Goal: Task Accomplishment & Management: Use online tool/utility

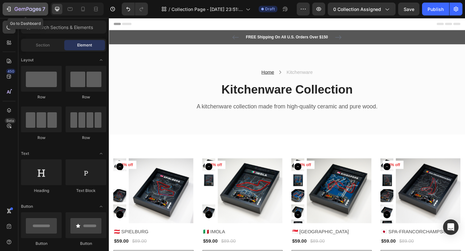
click at [16, 8] on icon "button" at bounding box center [28, 9] width 26 height 5
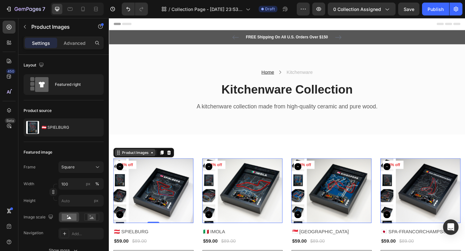
click at [119, 165] on icon at bounding box center [119, 164] width 5 height 5
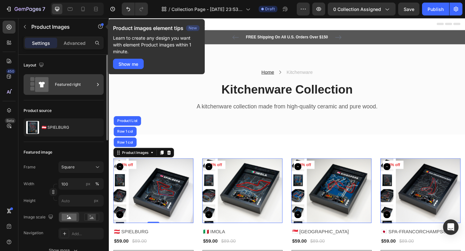
click at [59, 85] on div "Featured right" at bounding box center [74, 84] width 39 height 15
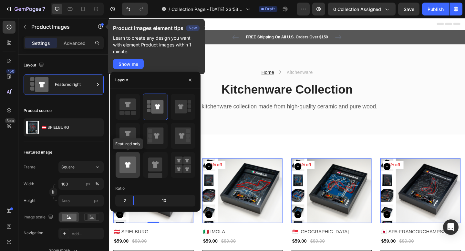
click at [131, 162] on icon at bounding box center [127, 165] width 16 height 16
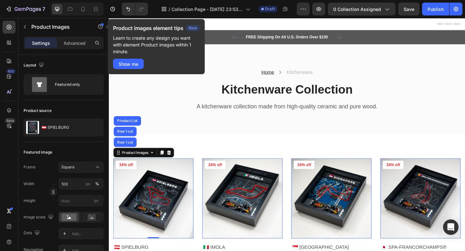
click at [222, 223] on img at bounding box center [254, 214] width 87 height 87
click at [190, 213] on img at bounding box center [157, 214] width 87 height 87
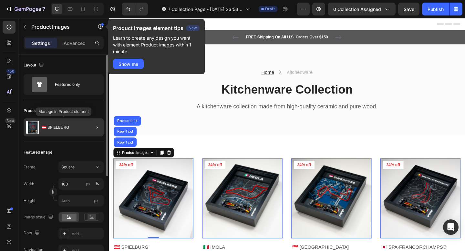
click at [60, 129] on p "🇦🇹 SPIELBURG" at bounding box center [55, 127] width 27 height 5
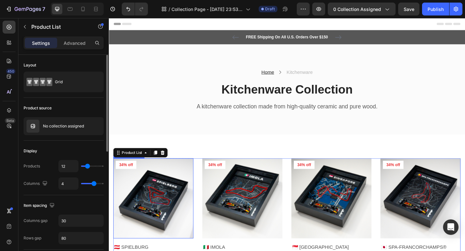
click at [157, 195] on img at bounding box center [157, 214] width 87 height 87
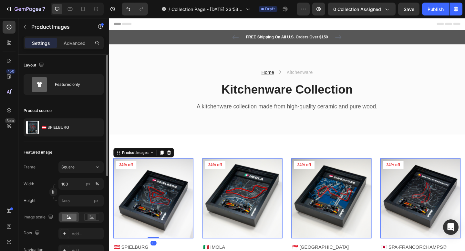
click at [157, 195] on img at bounding box center [157, 214] width 87 height 87
click at [153, 166] on icon at bounding box center [155, 164] width 5 height 5
click at [127, 164] on div "Product Images" at bounding box center [137, 165] width 31 height 6
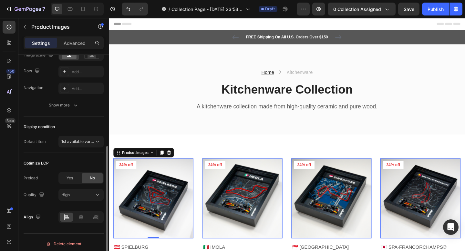
scroll to position [165, 0]
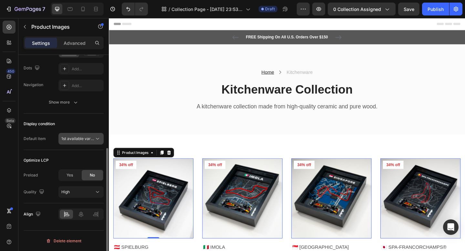
click at [75, 144] on button "1st available variant" at bounding box center [80, 139] width 45 height 12
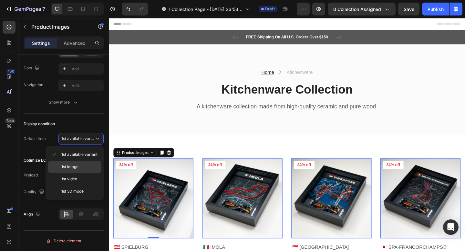
click at [68, 167] on span "1st image" at bounding box center [69, 167] width 17 height 6
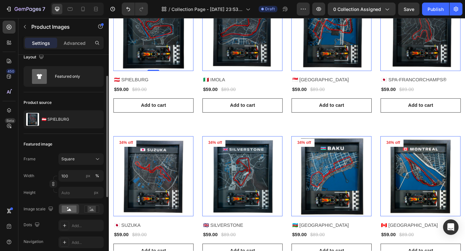
scroll to position [0, 0]
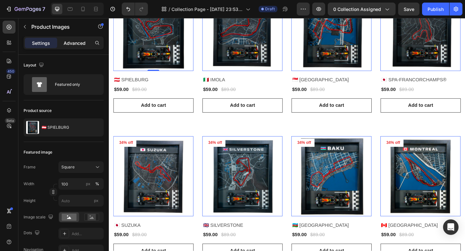
click at [78, 40] on p "Advanced" at bounding box center [75, 43] width 22 height 7
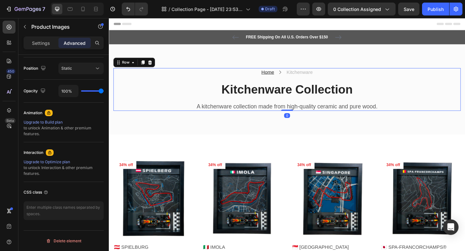
click at [263, 105] on div "Home Text block Icon Kitchenware Text block Row Kitchenware Collection Heading …" at bounding box center [303, 96] width 378 height 47
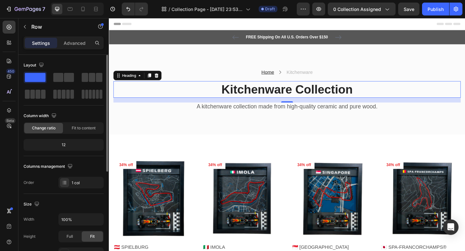
click at [258, 97] on p "Kitchenware Collection" at bounding box center [302, 96] width 377 height 17
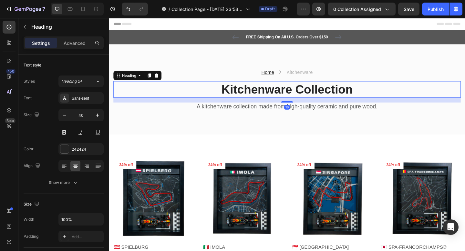
click at [238, 96] on p "Kitchenware Collection" at bounding box center [302, 96] width 377 height 17
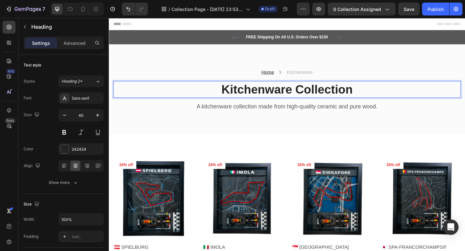
click at [239, 96] on p "Kitchenware Collection" at bounding box center [302, 96] width 377 height 17
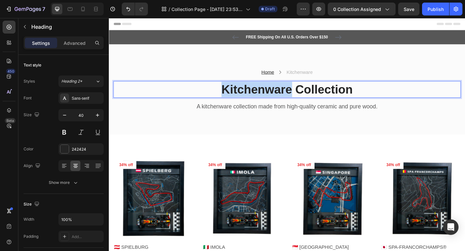
click at [239, 96] on p "Kitchenware Collection" at bounding box center [302, 96] width 377 height 17
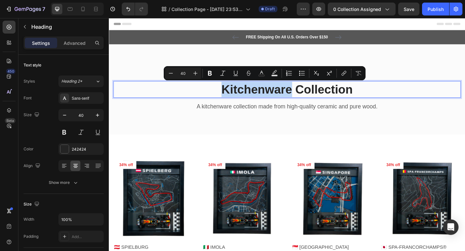
click at [240, 96] on p "Kitchenware Collection" at bounding box center [302, 96] width 377 height 17
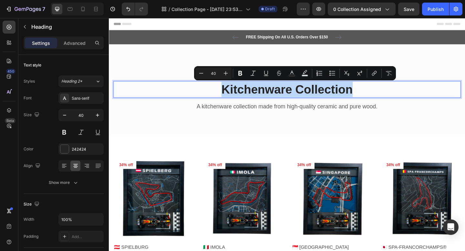
drag, startPoint x: 374, startPoint y: 93, endPoint x: 207, endPoint y: 101, distance: 167.5
click at [207, 101] on p "Kitchenware Collection" at bounding box center [302, 96] width 377 height 17
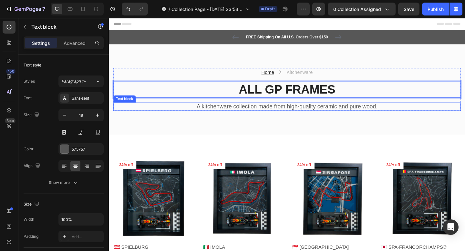
click at [225, 116] on p "A kitchenware collection made from high-quality ceramic and pure wood." at bounding box center [302, 115] width 377 height 8
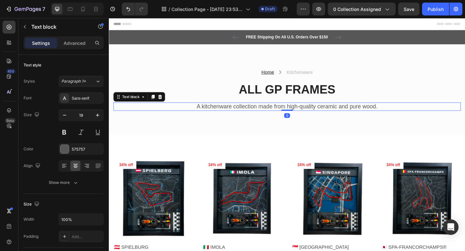
click at [224, 115] on p "A kitchenware collection made from high-quality ceramic and pure wood." at bounding box center [302, 115] width 377 height 8
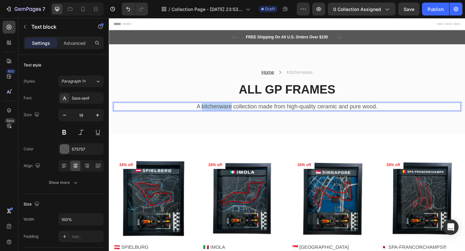
click at [224, 115] on p "A kitchenware collection made from high-quality ceramic and pure wood." at bounding box center [302, 115] width 377 height 8
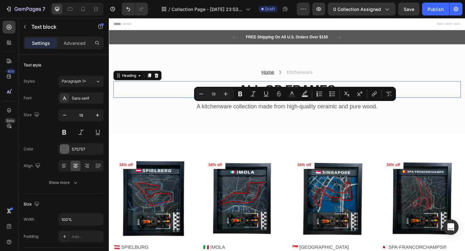
click at [161, 101] on p "ALL GP FRAMES" at bounding box center [302, 96] width 377 height 17
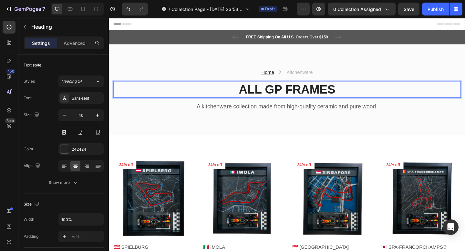
click at [203, 97] on p "ALL GP FRAMES" at bounding box center [302, 96] width 377 height 17
click at [62, 164] on icon at bounding box center [64, 164] width 5 height 1
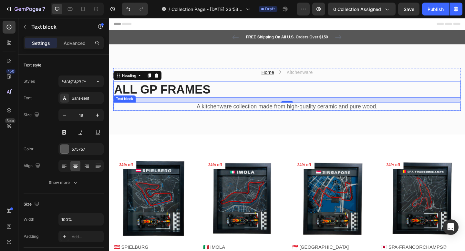
click at [155, 114] on p "A kitchenware collection made from high-quality ceramic and pure wood." at bounding box center [302, 115] width 377 height 8
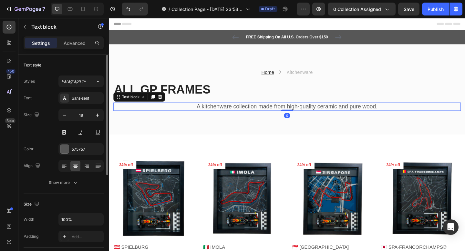
click at [57, 166] on div "Align" at bounding box center [64, 166] width 80 height 12
click at [64, 165] on icon at bounding box center [63, 165] width 3 height 1
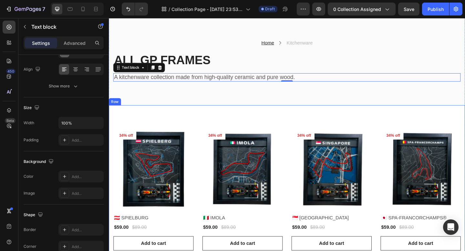
scroll to position [29, 0]
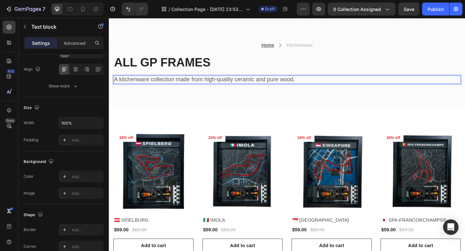
click at [223, 83] on p "A kitchenware collection made from high-quality ceramic and pure wood." at bounding box center [302, 85] width 377 height 8
click at [133, 84] on p "⛰️Precition 🇺🇸" at bounding box center [302, 85] width 377 height 8
click at [142, 85] on p "⛰️Presition 🇺🇸" at bounding box center [302, 85] width 377 height 8
click at [144, 85] on p "⛰️Presition 🇺🇸" at bounding box center [302, 85] width 377 height 8
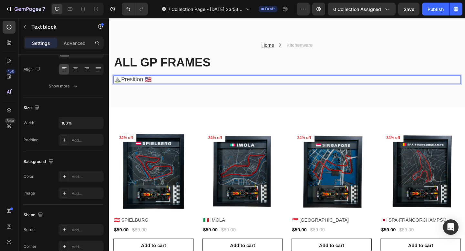
click at [135, 85] on p "⛰️Presition 🇺🇸" at bounding box center [302, 85] width 377 height 8
click at [146, 86] on p "⛰️Precision 🇺🇸" at bounding box center [302, 85] width 377 height 8
click at [148, 84] on p "⛰️Precision 3D printed with 🇺🇸" at bounding box center [302, 85] width 377 height 8
drag, startPoint x: 148, startPoint y: 84, endPoint x: 123, endPoint y: 81, distance: 25.3
click at [123, 81] on p "⛰️Precision 3D printed with 🇺🇸" at bounding box center [302, 85] width 377 height 8
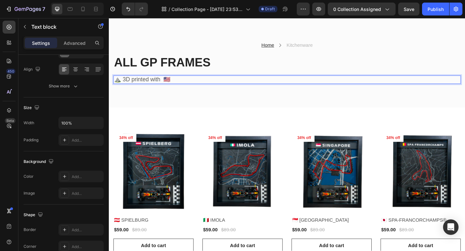
click at [164, 84] on p "⛰️ 3D printed with 🇺🇸" at bounding box center [302, 85] width 377 height 8
click at [121, 82] on p "⛰️ 3D printed with accutate topography 🇺🇸" at bounding box center [302, 85] width 377 height 8
click at [248, 87] on p "⛰️ Precision 3D printed with accutate topography 🇺🇸" at bounding box center [302, 85] width 377 height 8
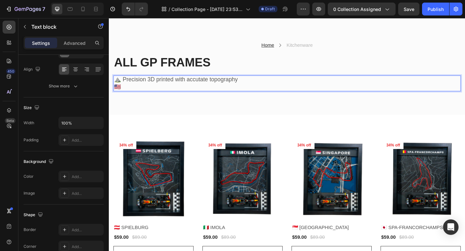
click at [180, 91] on p "🇺🇸" at bounding box center [302, 93] width 377 height 8
click at [208, 85] on p "⛰️ Precision 3D printed with accutate topography" at bounding box center [302, 85] width 377 height 8
click at [204, 86] on p "⛰️ Precision 3D printed with accutate topography" at bounding box center [302, 85] width 377 height 8
click at [202, 86] on p "⛰️ Precision 3D printed with accutate topography" at bounding box center [302, 85] width 377 height 8
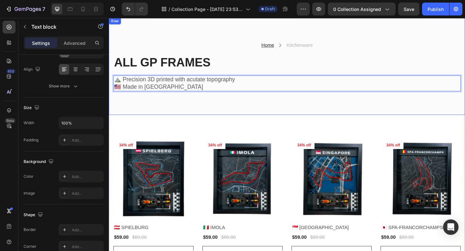
click at [224, 95] on p "🇺🇸 Made in America" at bounding box center [302, 93] width 377 height 8
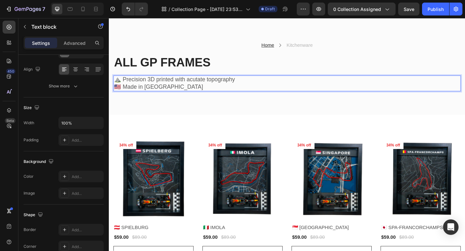
click at [205, 86] on p "⛰️ Precision 3D printed with acutate topography" at bounding box center [302, 85] width 377 height 8
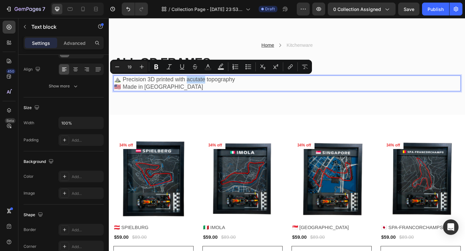
drag, startPoint x: 212, startPoint y: 85, endPoint x: 193, endPoint y: 84, distance: 18.8
click at [193, 84] on p "⛰️ Precision 3D printed with acutate topography" at bounding box center [302, 85] width 377 height 8
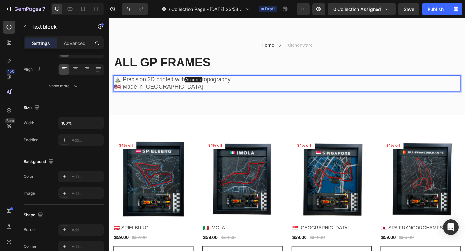
click at [210, 86] on p "⛰️ Precision 3D printed with Accurite topography" at bounding box center [302, 85] width 377 height 8
click at [213, 85] on p "⛰️ Precision 3D printed with Accurite topography" at bounding box center [302, 85] width 377 height 8
click at [212, 84] on p "⛰️ Precision 3D printed with Accurite topography" at bounding box center [302, 85] width 377 height 8
click at [213, 85] on p "⛰️ Precision 3D printed with Accurite accurite topography" at bounding box center [302, 85] width 377 height 8
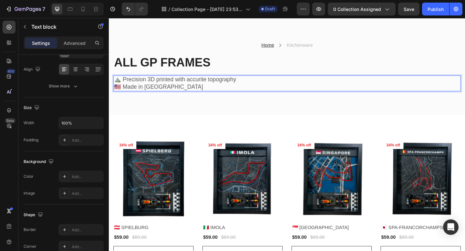
click at [249, 81] on p "⛰️ Precision 3D printed with accurite topography" at bounding box center [302, 85] width 377 height 8
click at [246, 85] on p "⛰️ Precision 3D printed with accurite topography" at bounding box center [302, 85] width 377 height 8
click at [209, 93] on p "🇺🇸 Made in America" at bounding box center [302, 93] width 377 height 8
click at [208, 87] on p "⛰️ Precision 3D printed with accurite topography." at bounding box center [302, 85] width 377 height 8
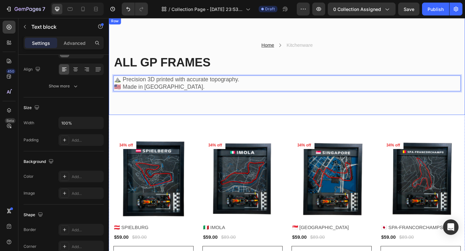
click at [178, 118] on div "Home Text block Icon Kitchenware Text block Row ALL GP FRAMES Heading ⛰️ Precis…" at bounding box center [303, 70] width 388 height 106
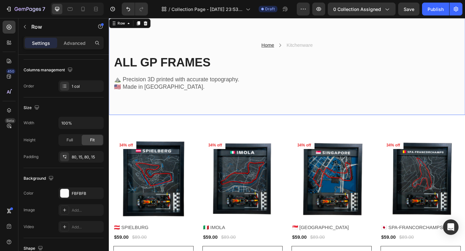
scroll to position [0, 0]
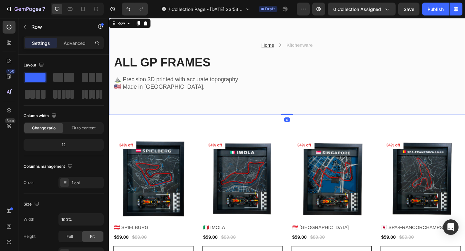
drag, startPoint x: 299, startPoint y: 122, endPoint x: 300, endPoint y: 103, distance: 19.4
click at [300, 102] on div "Home Text block Icon Kitchenware Text block Row ALL GP FRAMES Heading ⛰️ Precis…" at bounding box center [303, 70] width 388 height 106
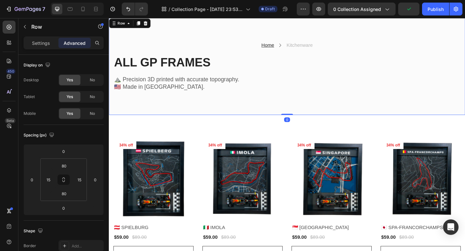
drag, startPoint x: 300, startPoint y: 123, endPoint x: 301, endPoint y: 97, distance: 25.5
click at [301, 97] on div "Home Text block Icon Kitchenware Text block Row ALL GP FRAMES Heading ⛰️ Precis…" at bounding box center [303, 70] width 388 height 106
click at [297, 106] on div "Home Text block Icon Kitchenware Text block Row ALL GP FRAMES Heading ⛰️ Precis…" at bounding box center [303, 70] width 388 height 106
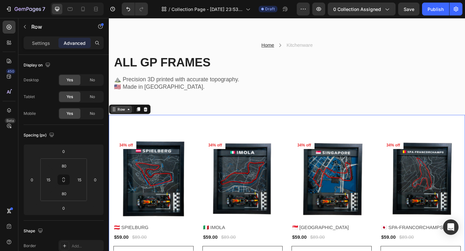
click at [130, 118] on icon at bounding box center [130, 117] width 2 height 1
click at [130, 118] on icon at bounding box center [130, 117] width 5 height 5
click at [185, 112] on div "Home Text block Icon Kitchenware Text block Row ALL GP FRAMES Heading ⛰️ Precis…" at bounding box center [303, 70] width 388 height 106
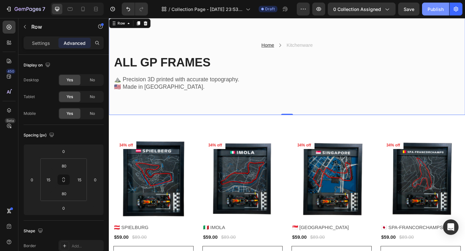
click at [432, 13] on button "Publish" at bounding box center [435, 9] width 27 height 13
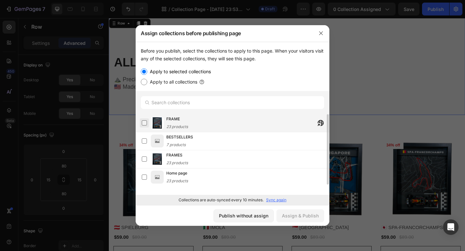
click at [143, 123] on label at bounding box center [144, 122] width 5 height 5
click at [290, 215] on div "Assign & Publish" at bounding box center [300, 216] width 37 height 7
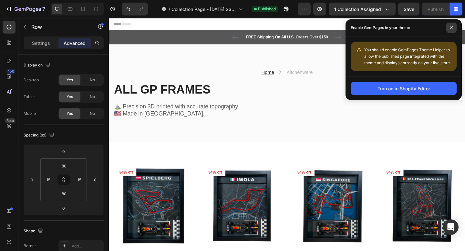
click at [455, 29] on span at bounding box center [451, 28] width 10 height 10
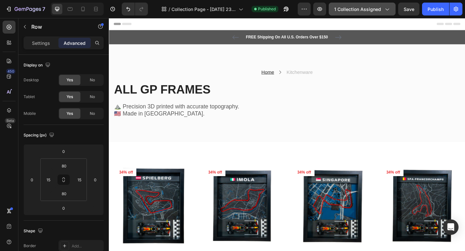
click at [369, 9] on span "1 collection assigned" at bounding box center [357, 9] width 47 height 7
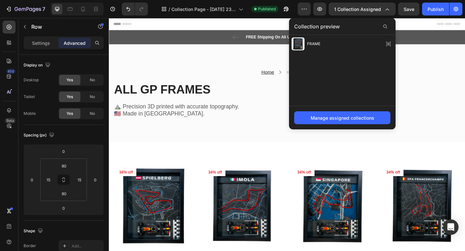
click at [449, 57] on div "Home Text block Icon Kitchenware Text block Row ALL GP FRAMES Heading ⛰️ Precis…" at bounding box center [303, 100] width 388 height 106
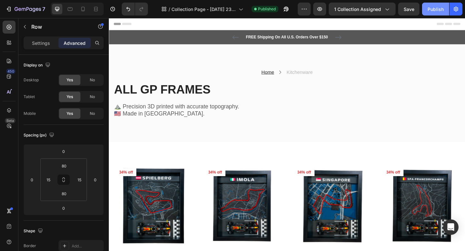
click at [429, 8] on div "Publish" at bounding box center [436, 9] width 16 height 7
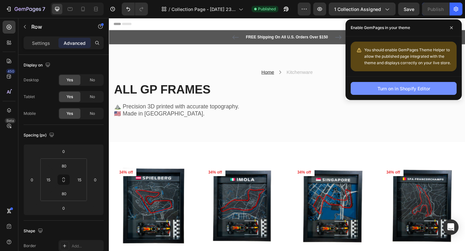
click at [437, 91] on button "Turn on in Shopify Editor" at bounding box center [404, 88] width 106 height 13
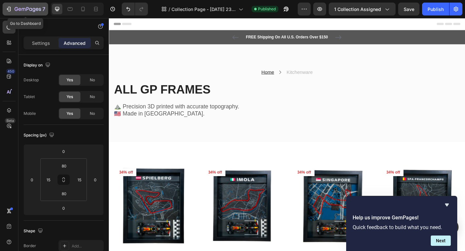
click at [13, 14] on button "7" at bounding box center [26, 9] width 46 height 13
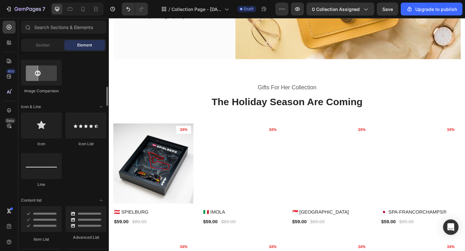
scroll to position [380, 0]
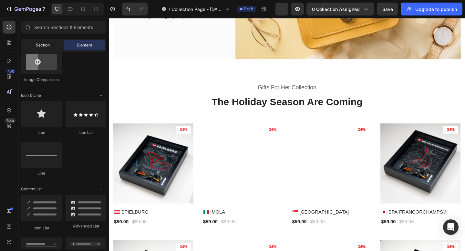
click at [47, 49] on div "Section" at bounding box center [42, 45] width 41 height 10
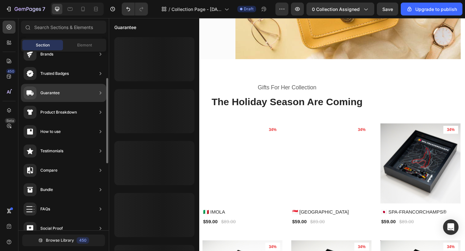
scroll to position [52, 0]
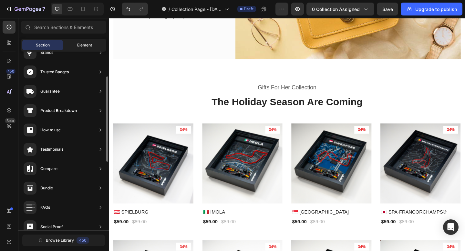
click at [87, 44] on span "Element" at bounding box center [84, 45] width 15 height 6
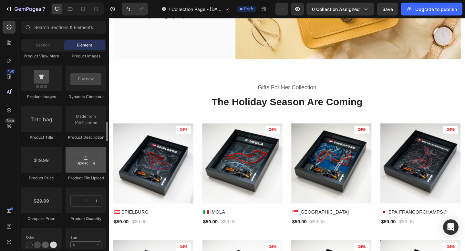
scroll to position [993, 0]
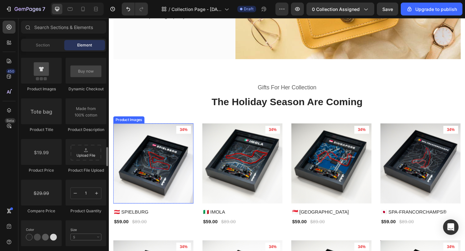
click at [149, 187] on img at bounding box center [157, 176] width 87 height 87
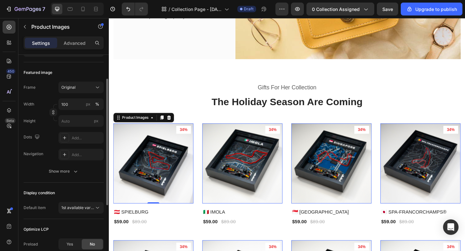
scroll to position [83, 0]
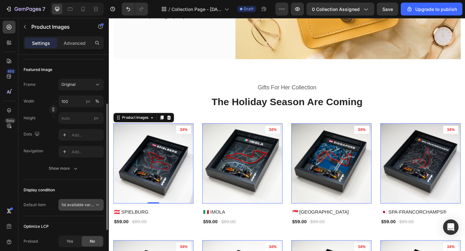
click at [76, 202] on span "1st available variant" at bounding box center [77, 205] width 33 height 6
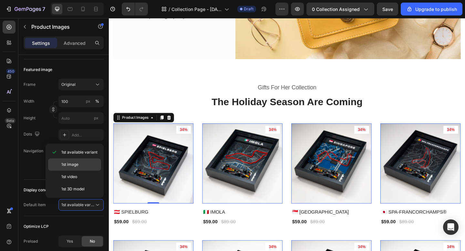
click at [75, 165] on span "1st image" at bounding box center [69, 165] width 17 height 6
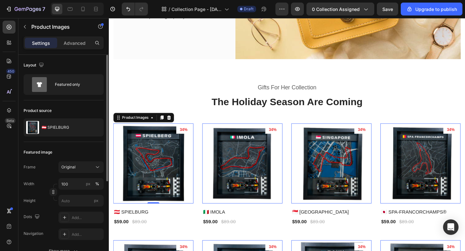
click at [157, 182] on img at bounding box center [157, 176] width 87 height 87
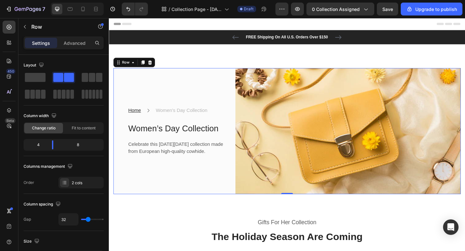
click at [182, 183] on div "Home Text block Icon Women’s Day Collection Text block Row Women’s Day Collecti…" at bounding box center [175, 142] width 122 height 138
click at [151, 67] on icon at bounding box center [153, 66] width 5 height 5
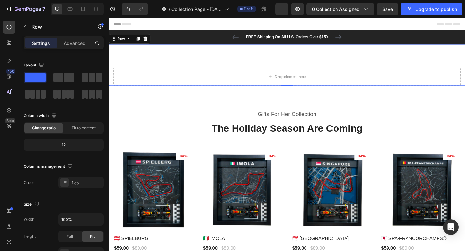
click at [191, 65] on div "Drop element here Row 0" at bounding box center [303, 69] width 388 height 45
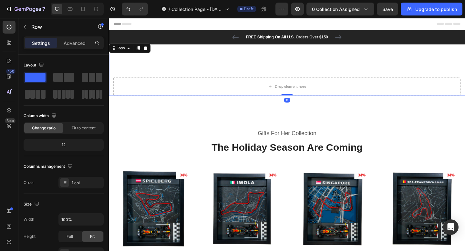
drag, startPoint x: 302, startPoint y: 101, endPoint x: 289, endPoint y: 60, distance: 43.1
click at [289, 60] on div "Drop element here Row 0" at bounding box center [303, 79] width 388 height 45
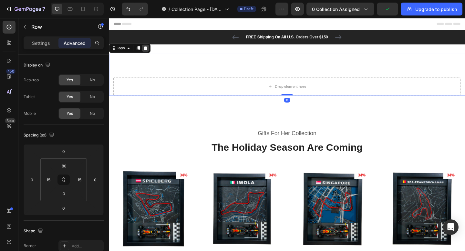
click at [147, 53] on icon at bounding box center [149, 50] width 4 height 5
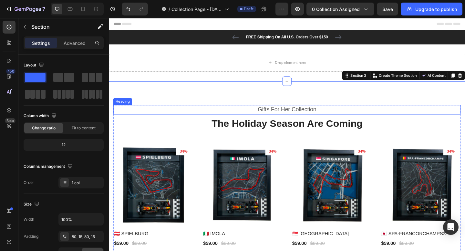
click at [287, 116] on p "Gifts For Her Collection" at bounding box center [302, 117] width 377 height 9
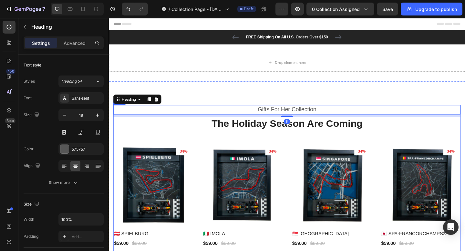
click at [295, 148] on div "Gifts For Her Collection Heading 8 The Holiday Season Are Coming Heading Produc…" at bounding box center [303, 254] width 378 height 283
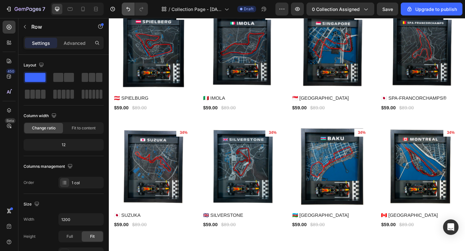
scroll to position [15, 0]
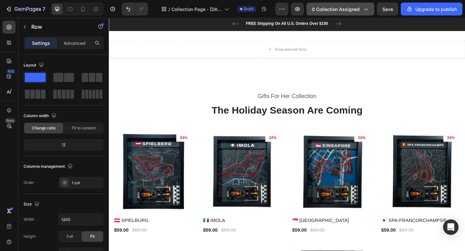
click at [363, 10] on div "0 collection assigned" at bounding box center [340, 9] width 57 height 7
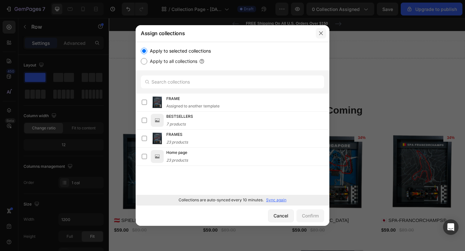
click at [320, 33] on icon "button" at bounding box center [321, 34] width 4 height 4
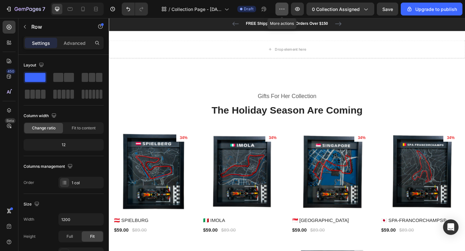
click at [279, 6] on button "button" at bounding box center [281, 9] width 13 height 13
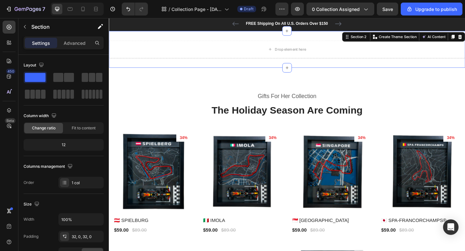
click at [424, 68] on div "Drop element here Section 2 You can create reusable sections Create Theme Secti…" at bounding box center [303, 52] width 388 height 40
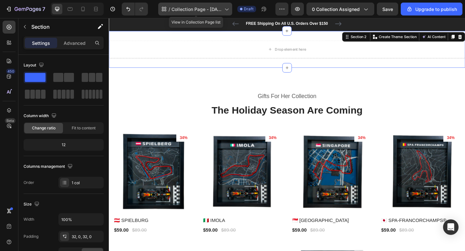
click at [230, 8] on icon at bounding box center [226, 9] width 6 height 6
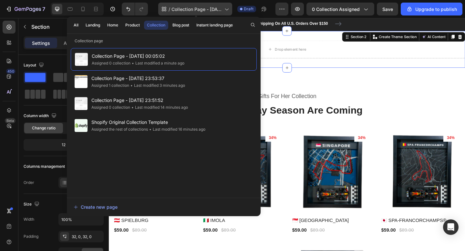
click at [230, 8] on icon at bounding box center [226, 9] width 6 height 6
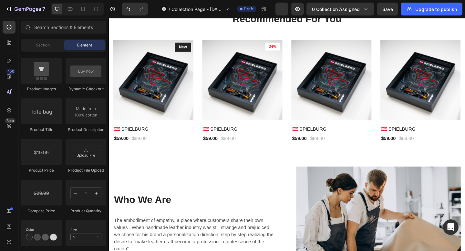
scroll to position [638, 0]
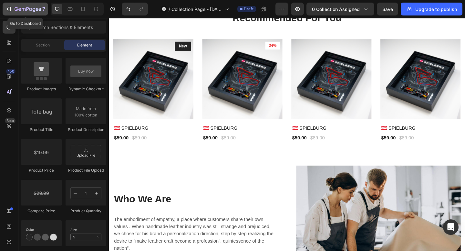
click at [8, 11] on icon "button" at bounding box center [9, 9] width 3 height 5
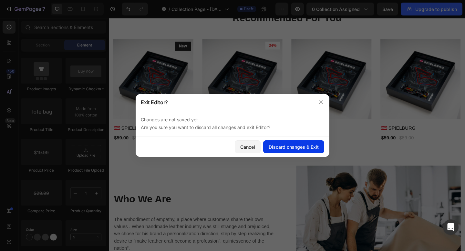
click at [293, 148] on div "Discard changes & Exit" at bounding box center [294, 147] width 50 height 7
